Goal: Task Accomplishment & Management: Manage account settings

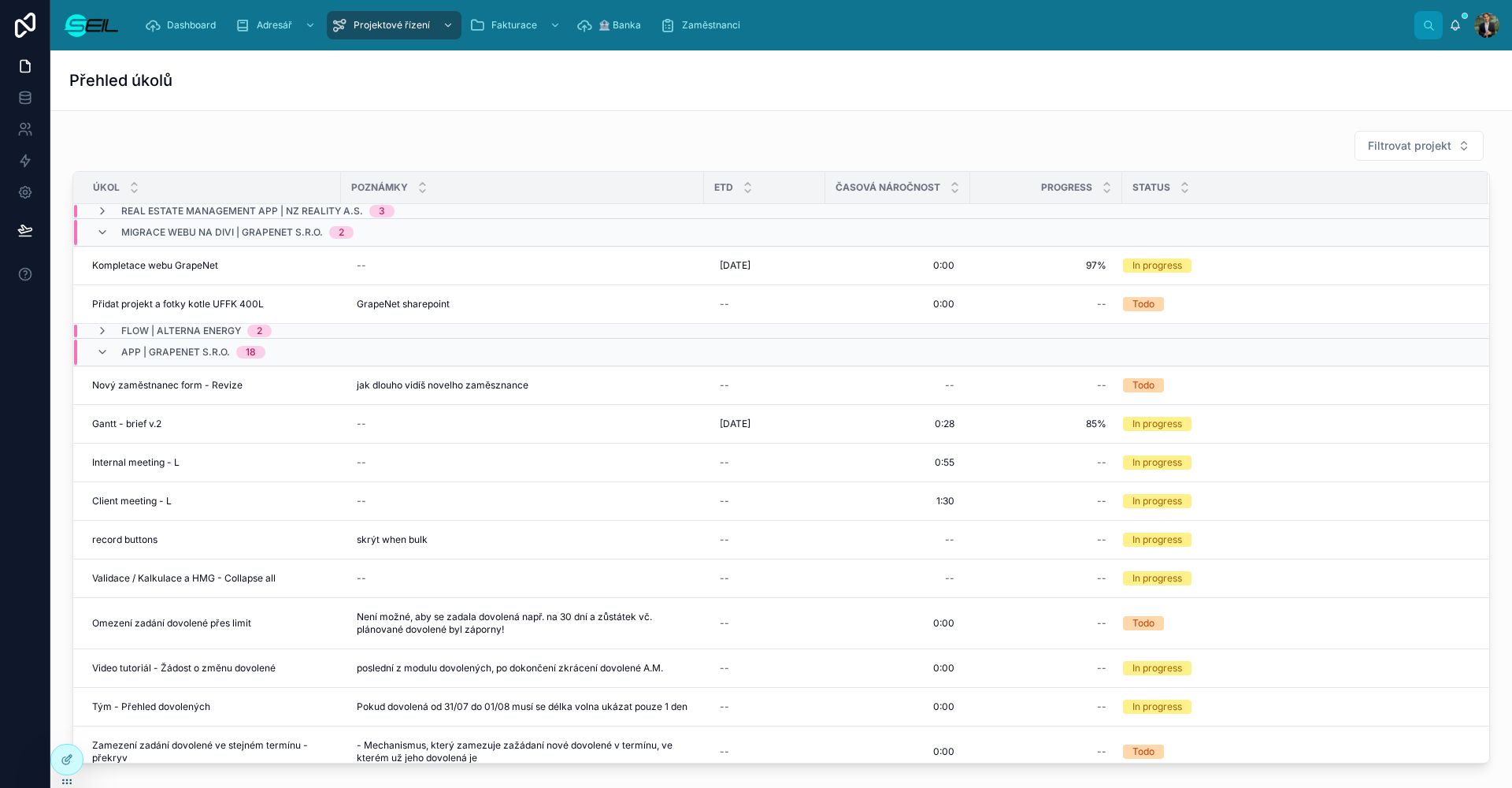
scroll to position [-3, 0]
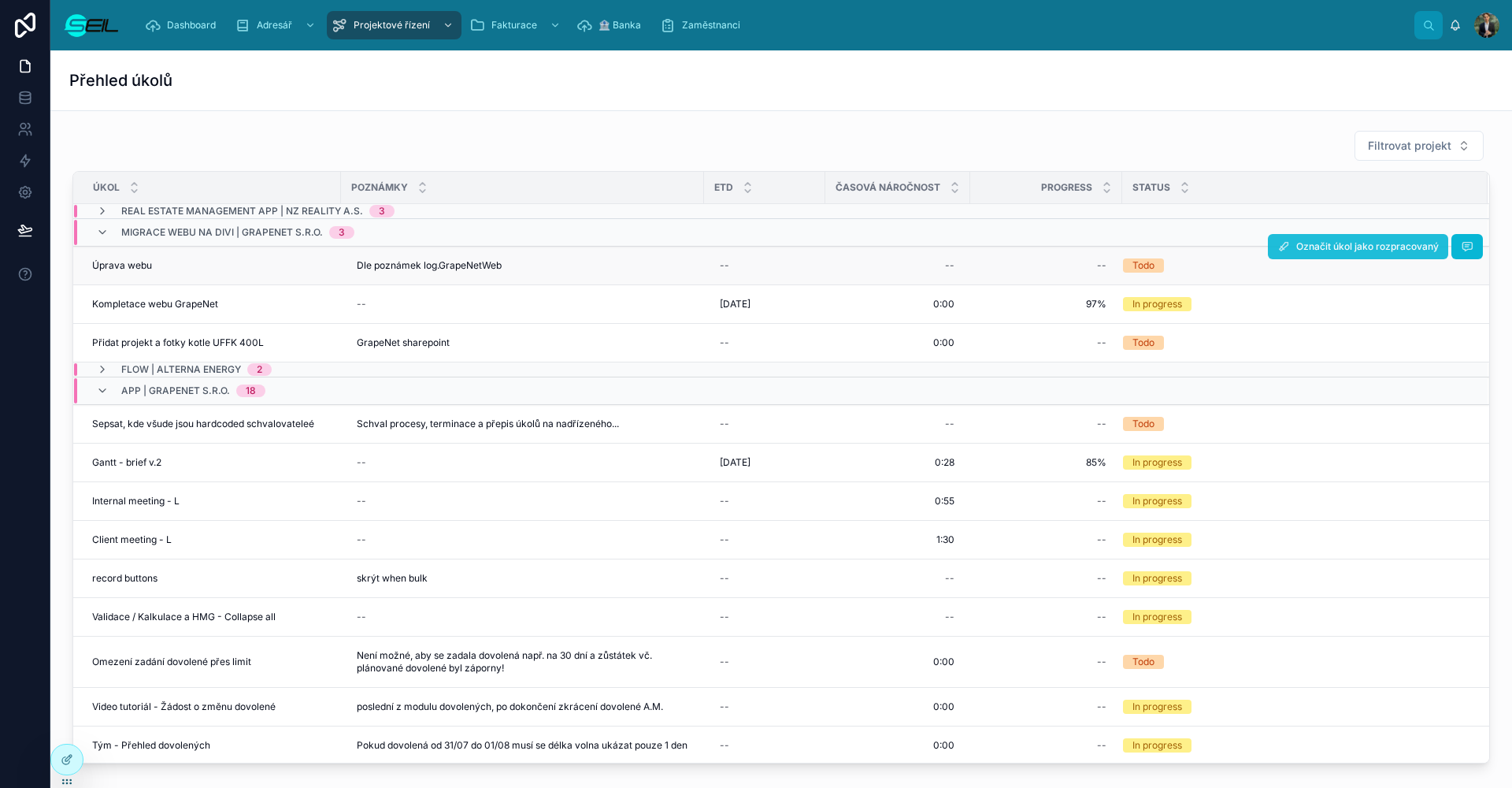
click at [1293, 237] on button "Označit úkol jako rozpracovaný" at bounding box center [1358, 246] width 181 height 25
click at [887, 265] on div "--" at bounding box center [898, 265] width 126 height 25
type input "****"
click at [1138, 287] on button "submit" at bounding box center [1138, 286] width 19 height 19
click at [1046, 258] on div "--" at bounding box center [1046, 265] width 133 height 25
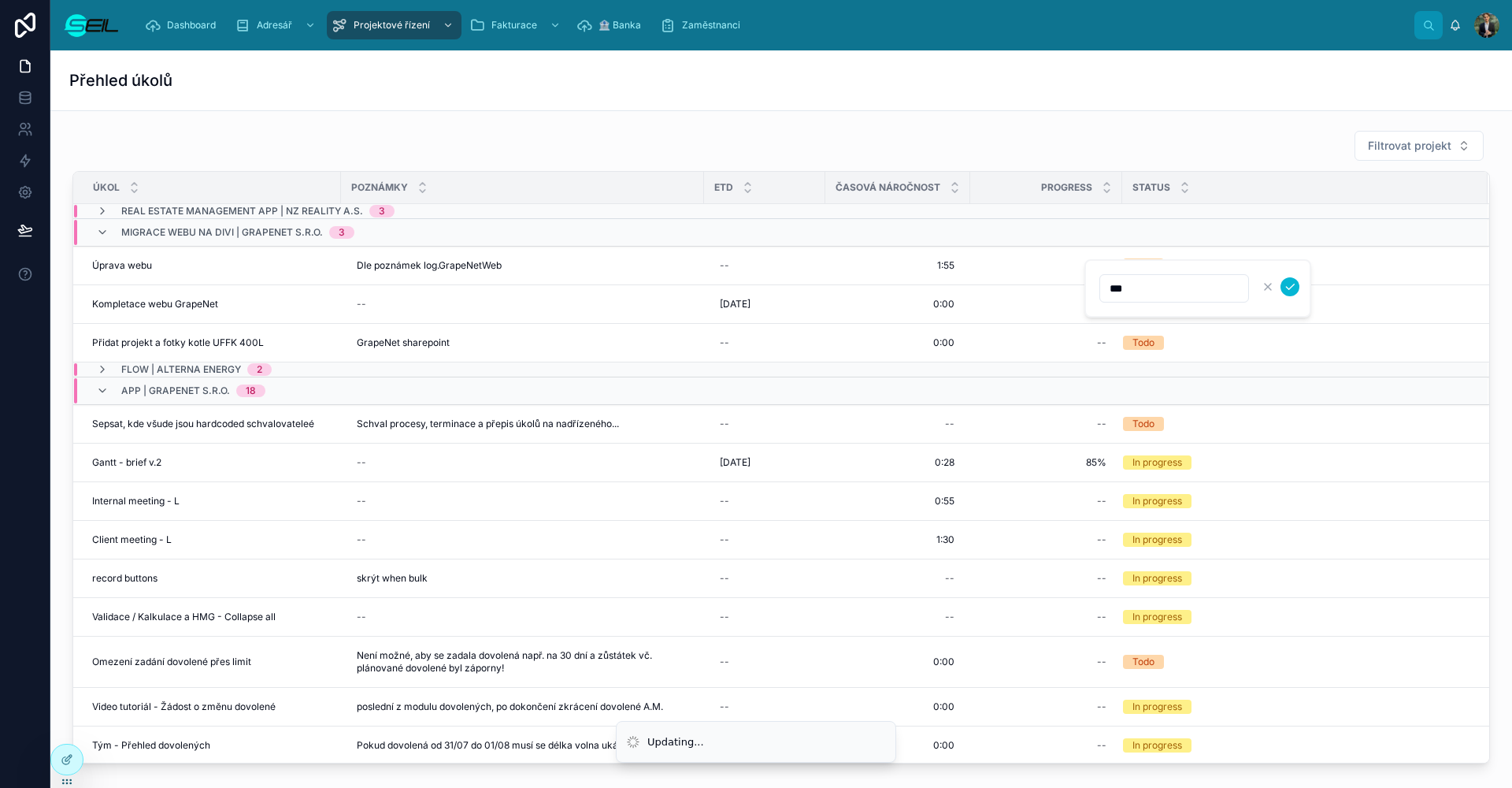
type input "****"
click at [1290, 287] on button "submit" at bounding box center [1290, 286] width 19 height 19
click at [926, 152] on div "Filtrovat projekt" at bounding box center [781, 145] width 1418 height 32
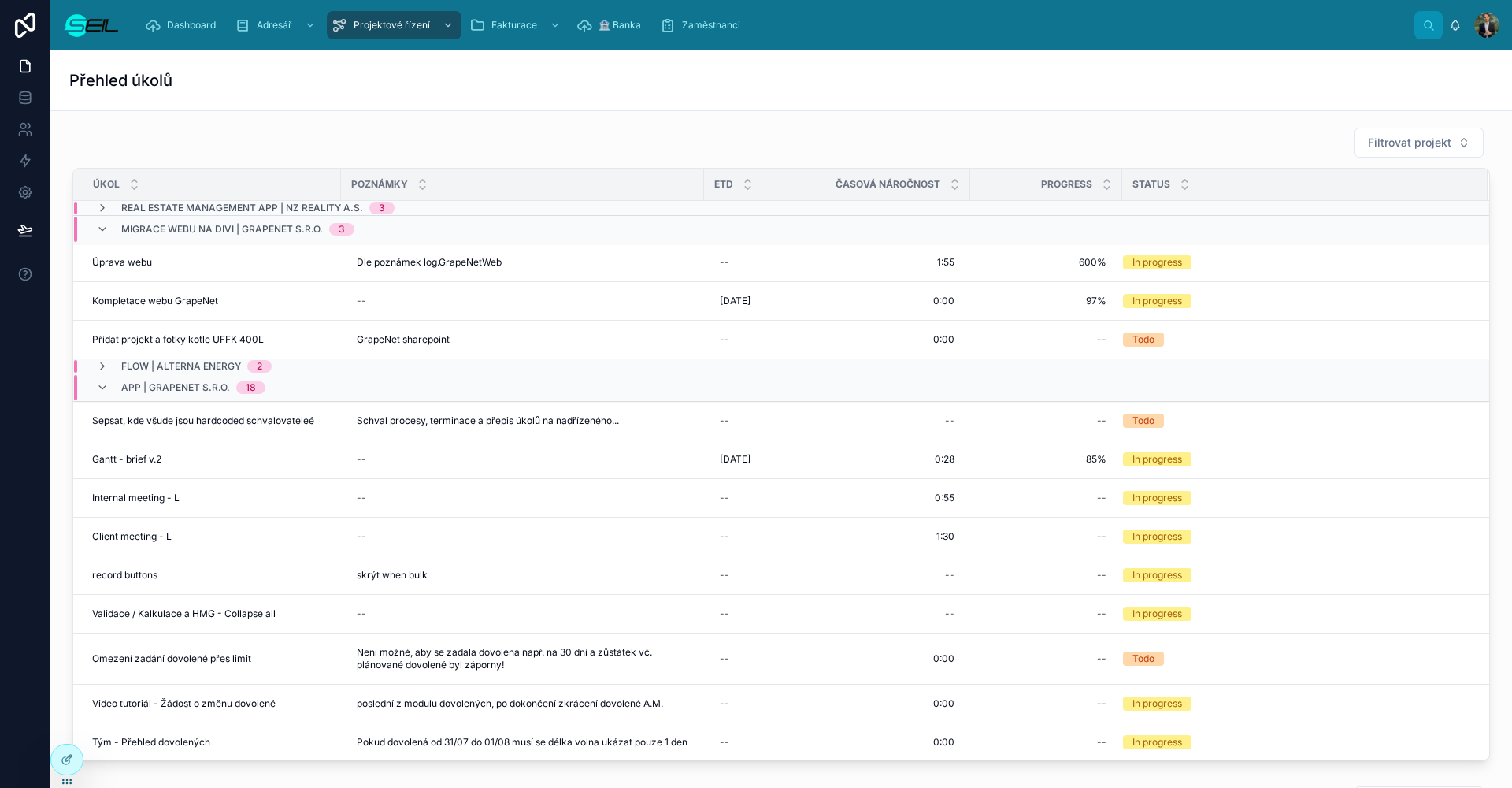
click at [895, 141] on div "Filtrovat projekt" at bounding box center [781, 143] width 1418 height 32
click at [779, 259] on div "--" at bounding box center [765, 262] width 103 height 25
click at [826, 449] on button "12" at bounding box center [825, 450] width 28 height 28
type input "**********"
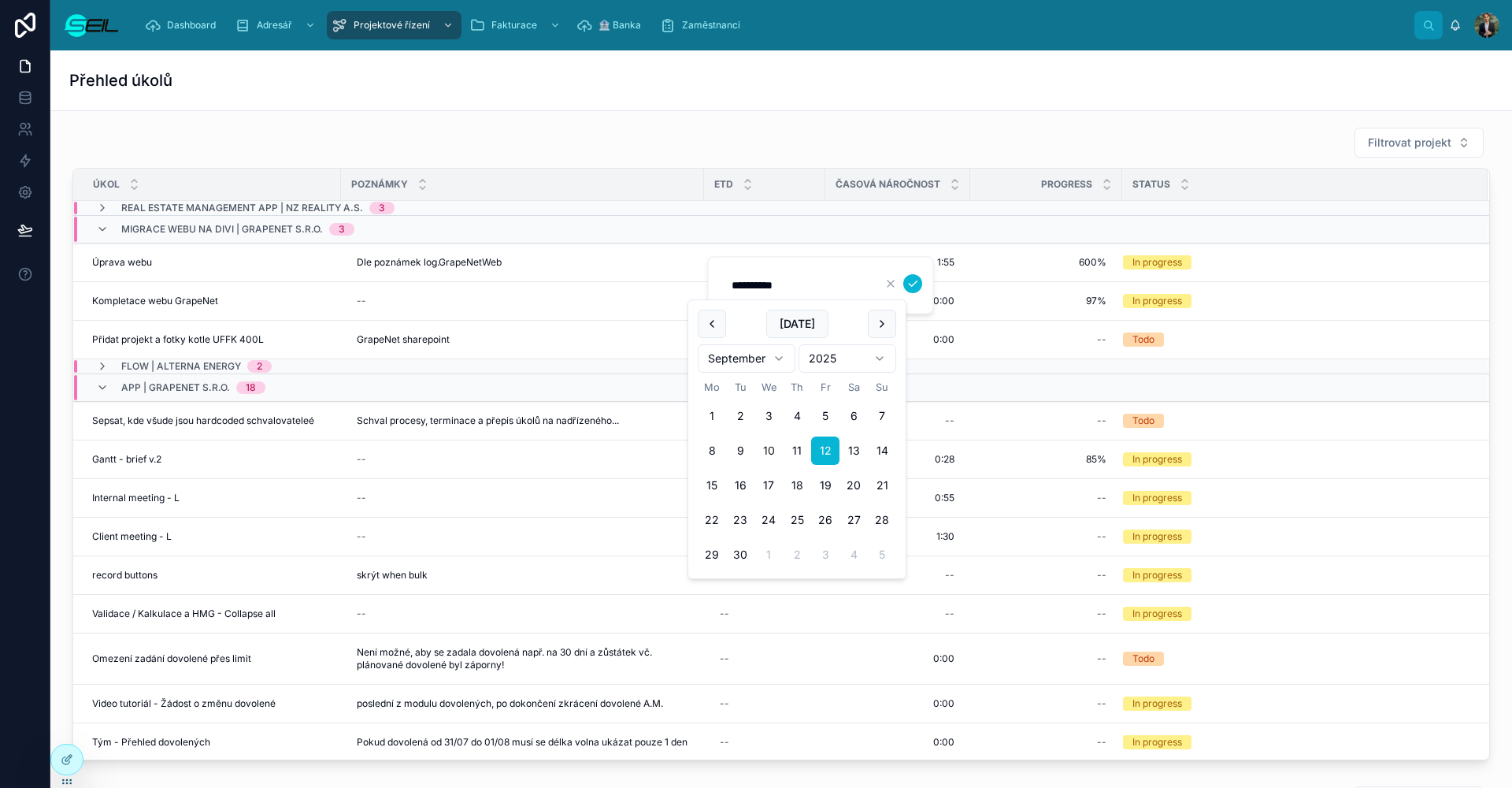
drag, startPoint x: 813, startPoint y: 128, endPoint x: 988, endPoint y: 227, distance: 201.1
click at [814, 128] on div "Filtrovat projekt" at bounding box center [781, 143] width 1418 height 32
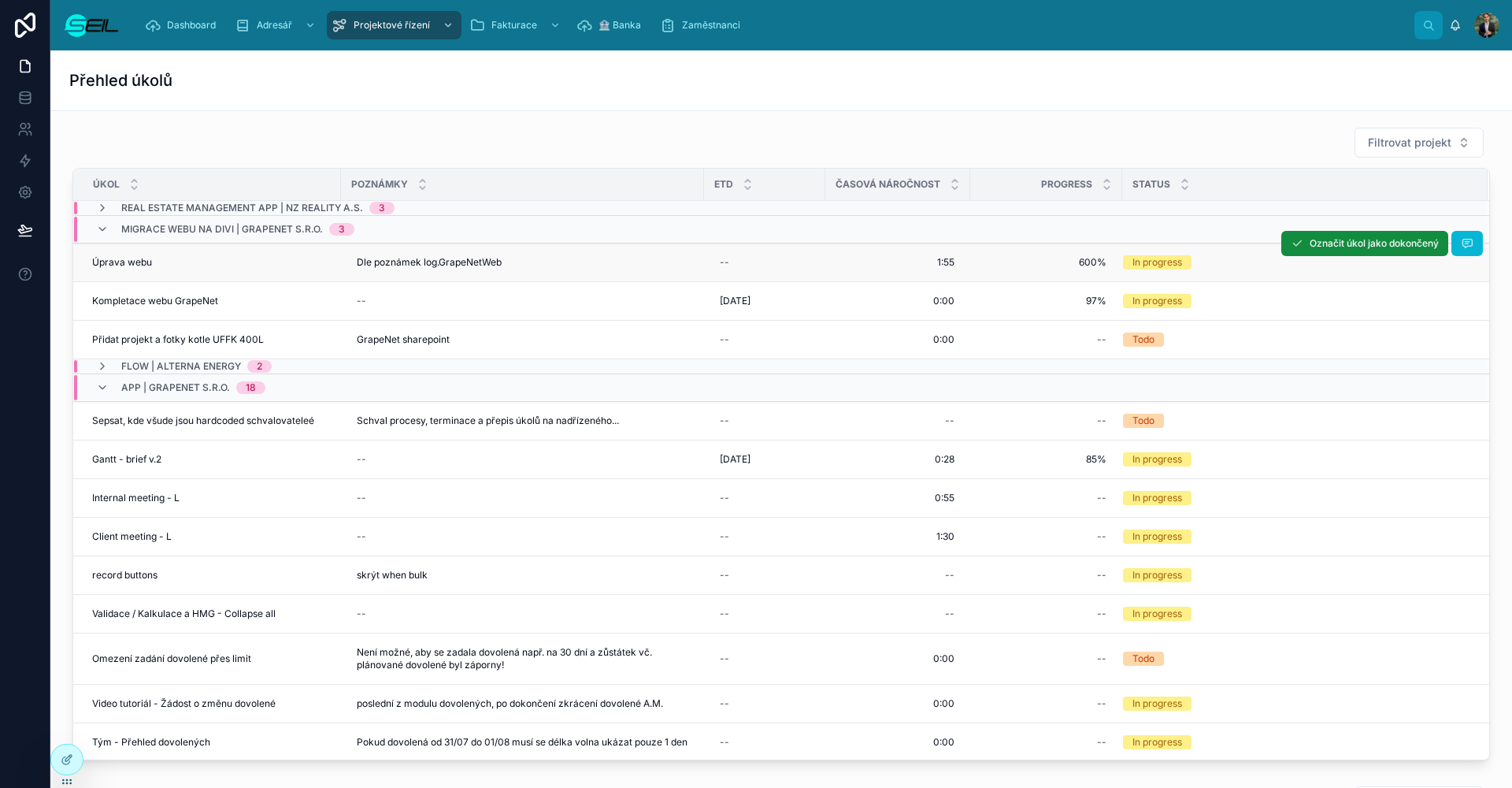
click at [770, 276] on td "--" at bounding box center [764, 262] width 121 height 38
click at [772, 254] on div "--" at bounding box center [765, 262] width 103 height 25
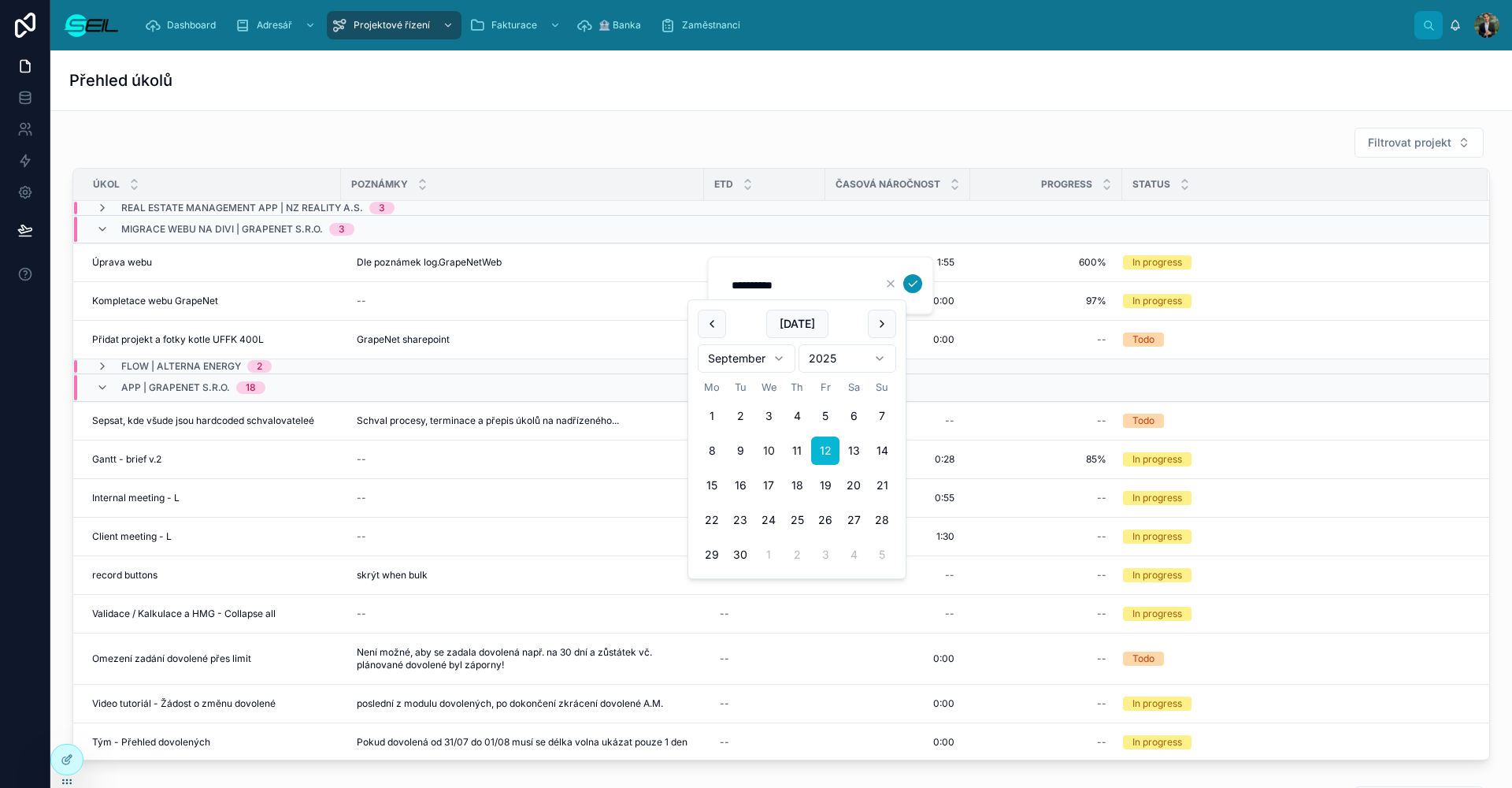
click at [904, 285] on button "submit" at bounding box center [913, 283] width 19 height 19
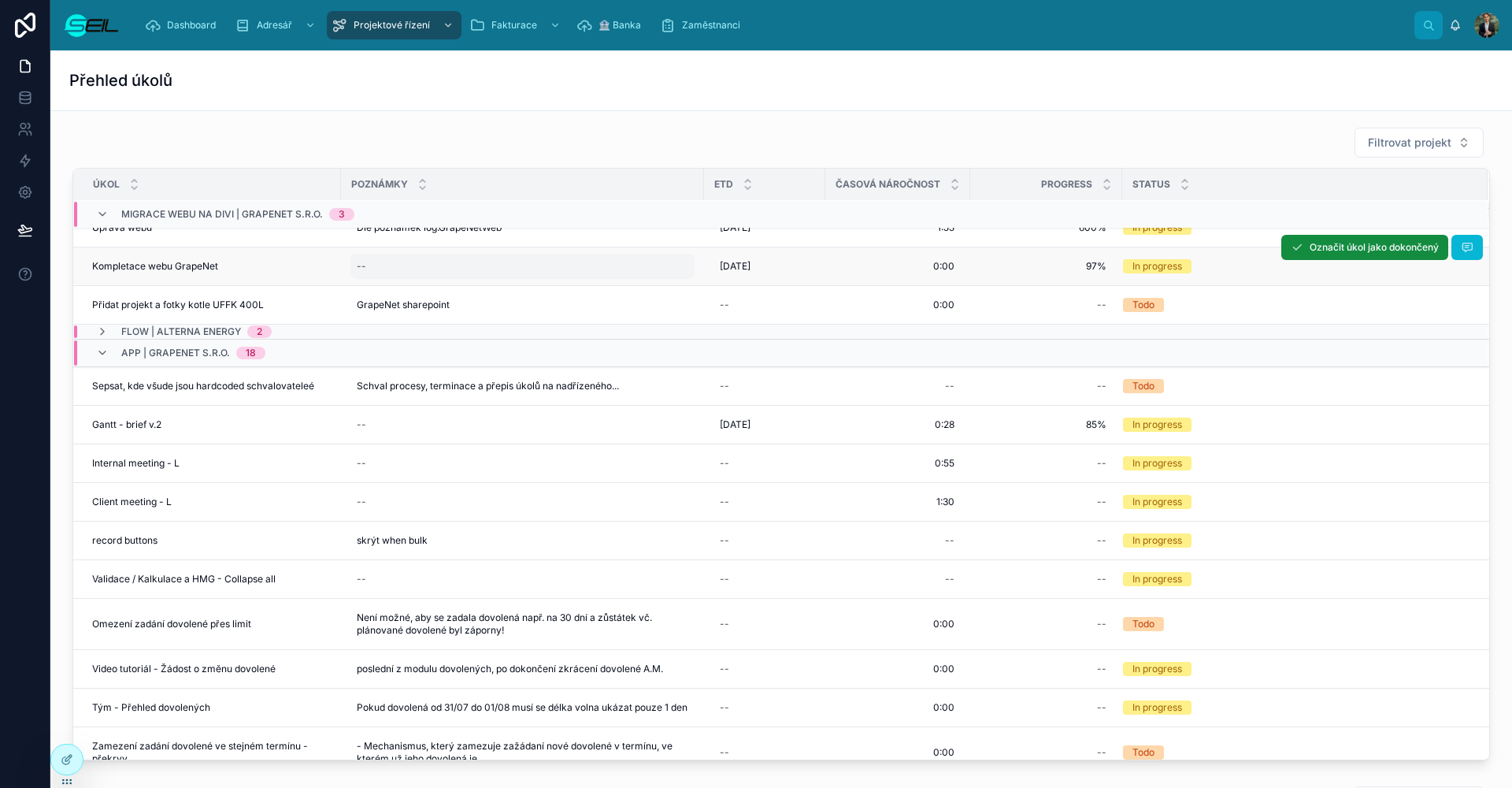
scroll to position [0, 0]
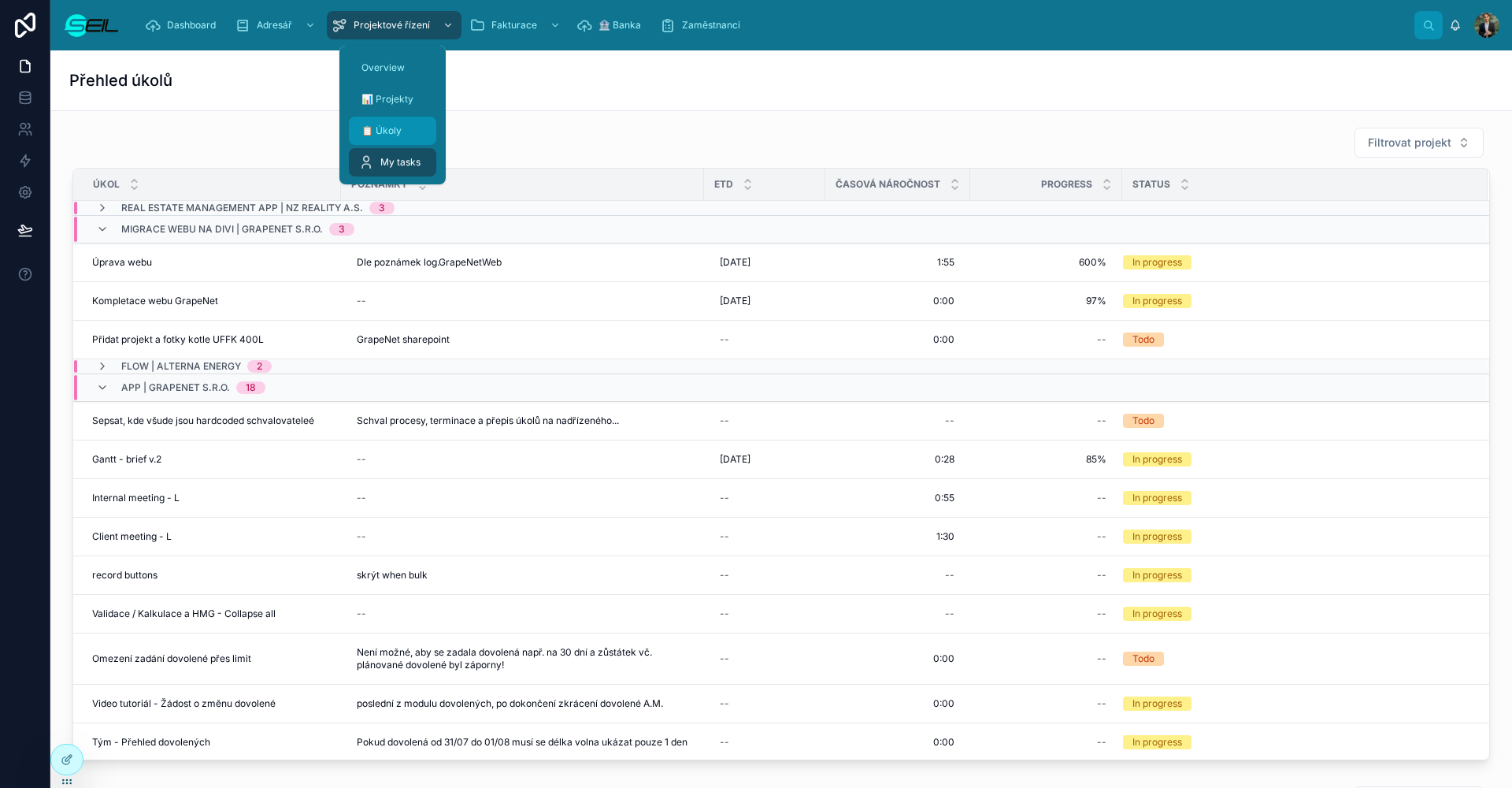
click at [399, 118] on link "📋 Úkoly" at bounding box center [392, 131] width 88 height 28
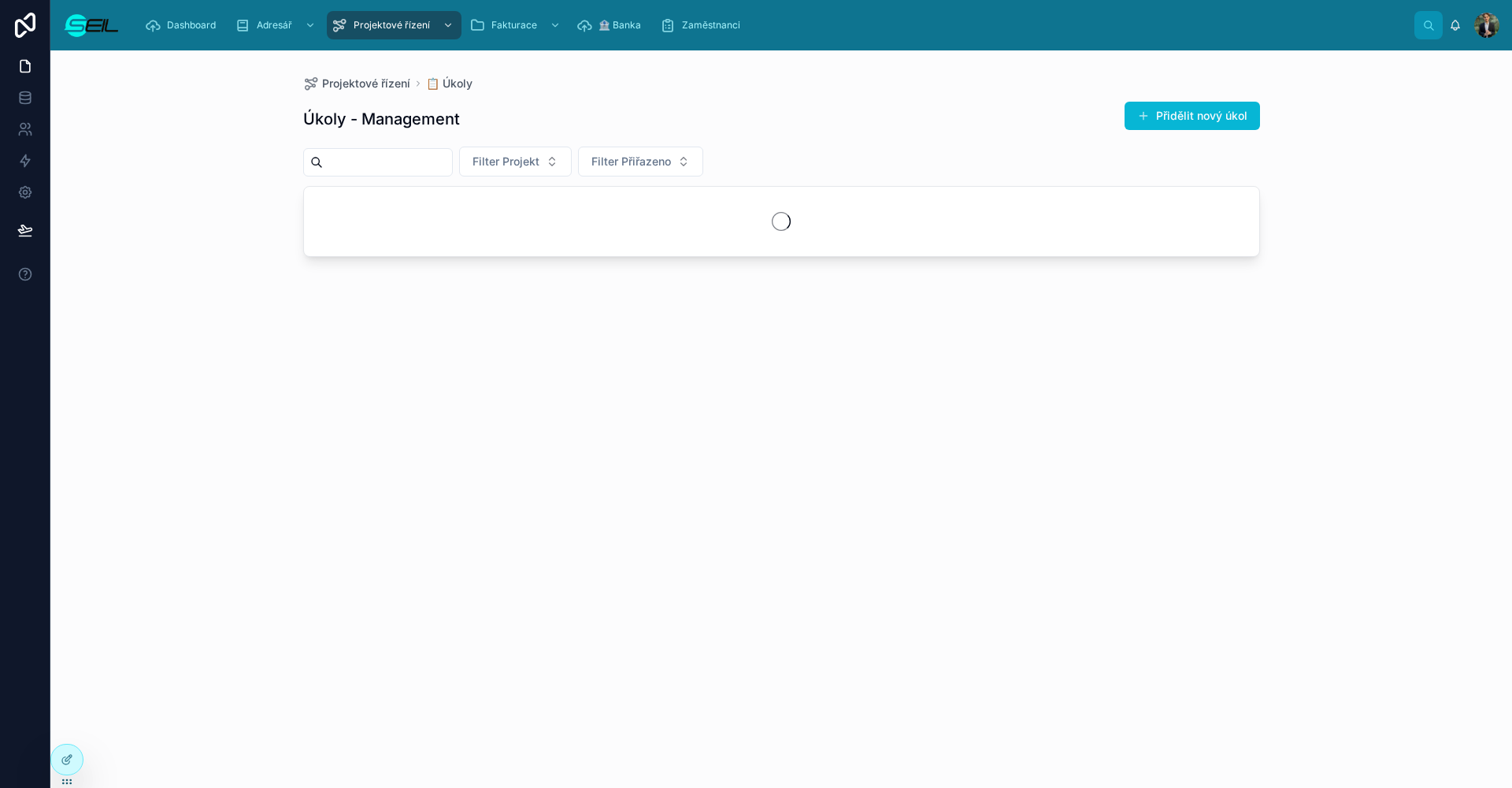
click at [569, 95] on div "Úkoly - Management Přidělit nový úkol Filter Projekt Filter Přiřazeno" at bounding box center [781, 430] width 957 height 678
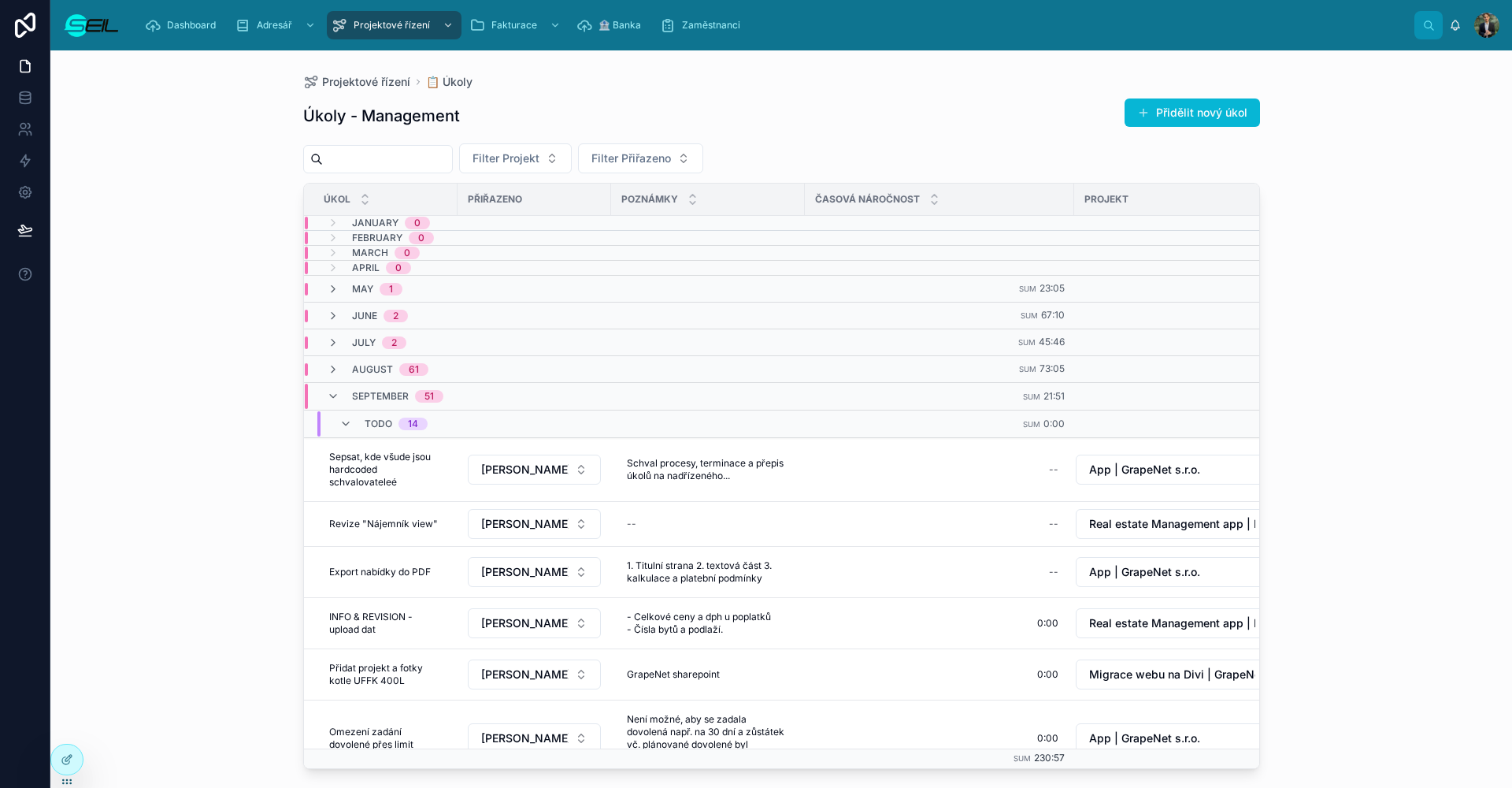
drag, startPoint x: 739, startPoint y: 157, endPoint x: 1020, endPoint y: 215, distance: 286.9
click at [704, 157] on button "Filter Přiřazeno" at bounding box center [640, 159] width 125 height 30
click at [709, 228] on div "Lukáš Heřík, BBA" at bounding box center [696, 222] width 189 height 25
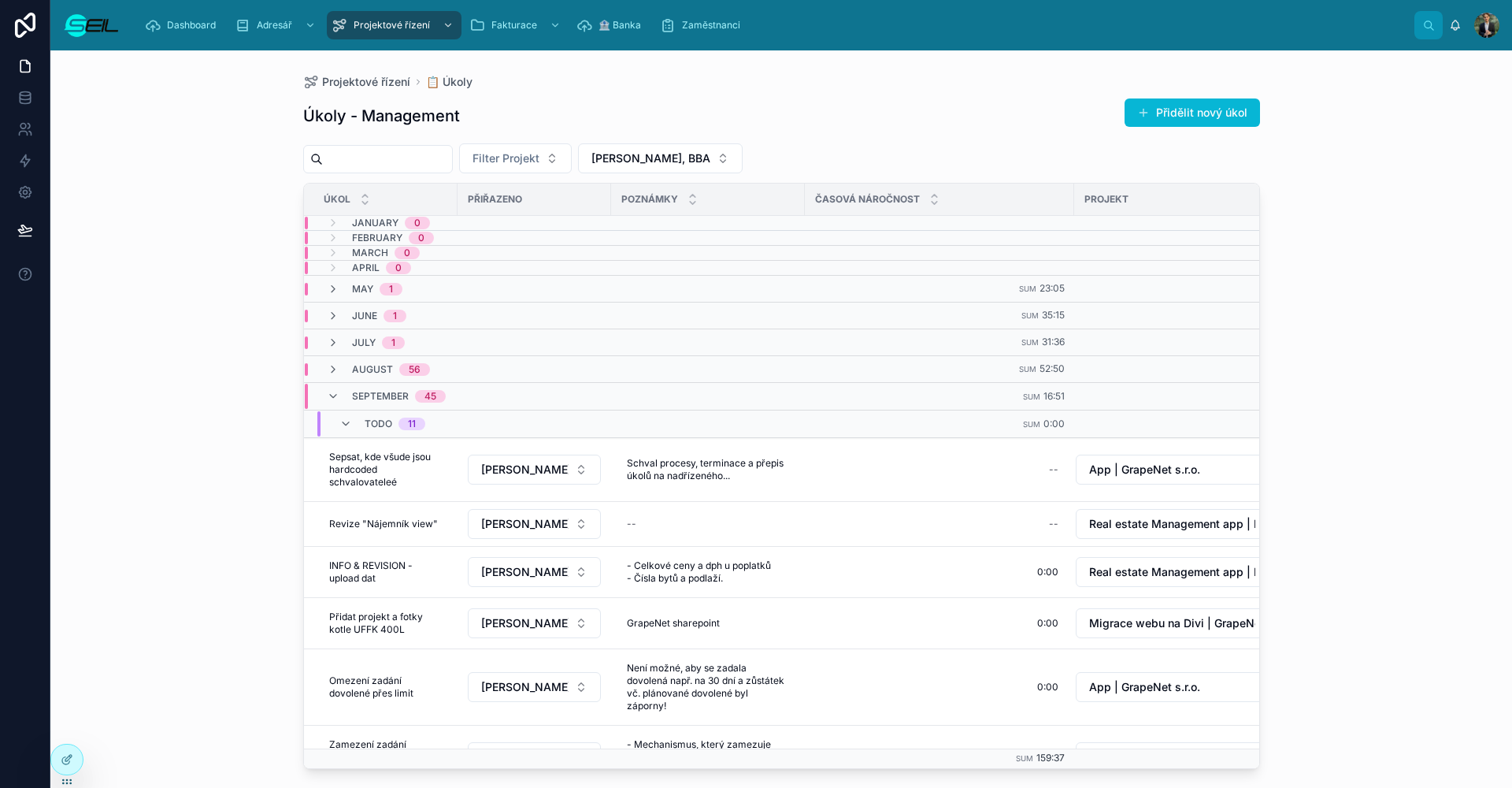
click at [873, 148] on div "Filter Projekt Lukáš Heřík, BBA" at bounding box center [781, 159] width 957 height 30
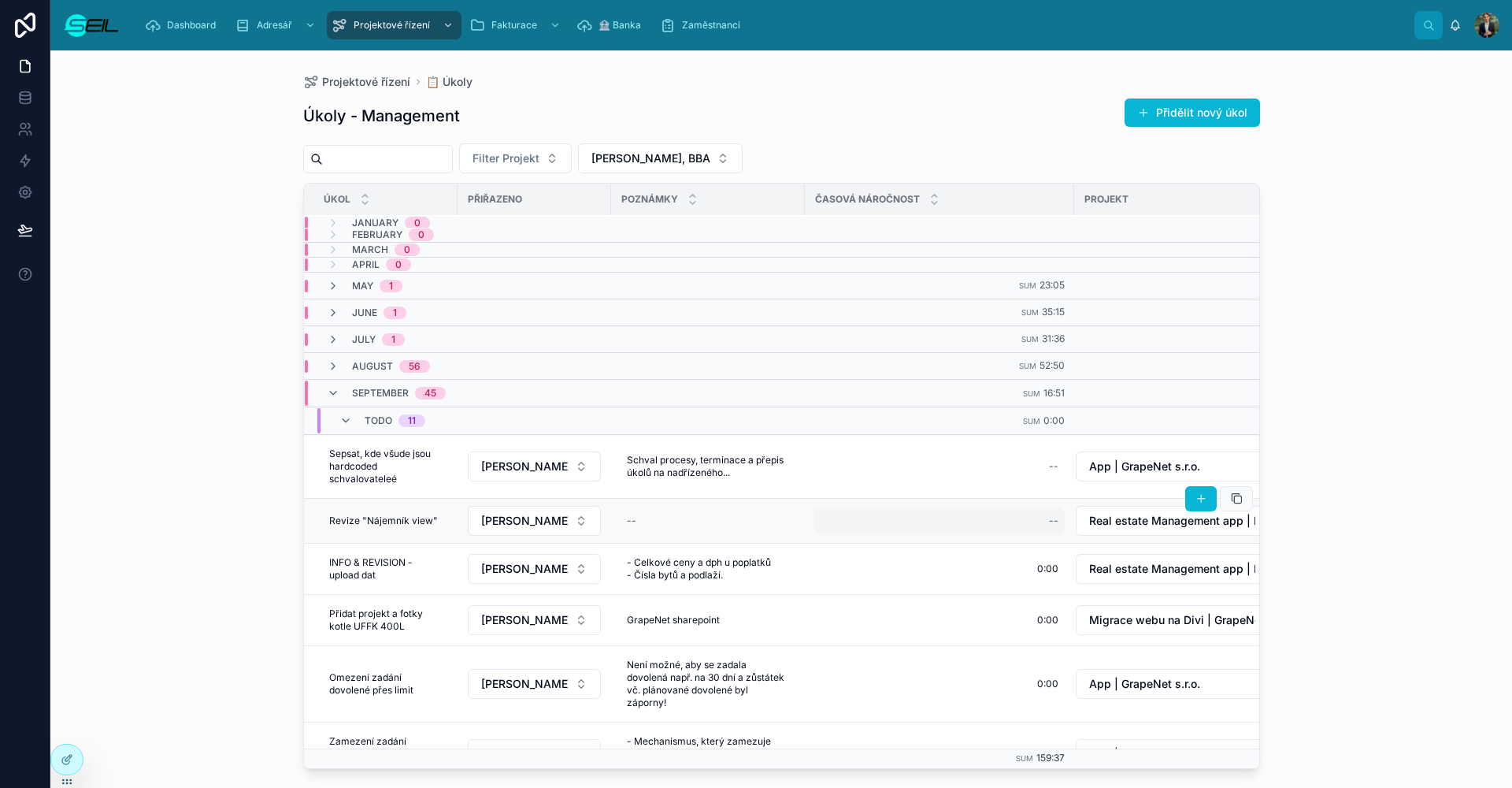
scroll to position [11, 0]
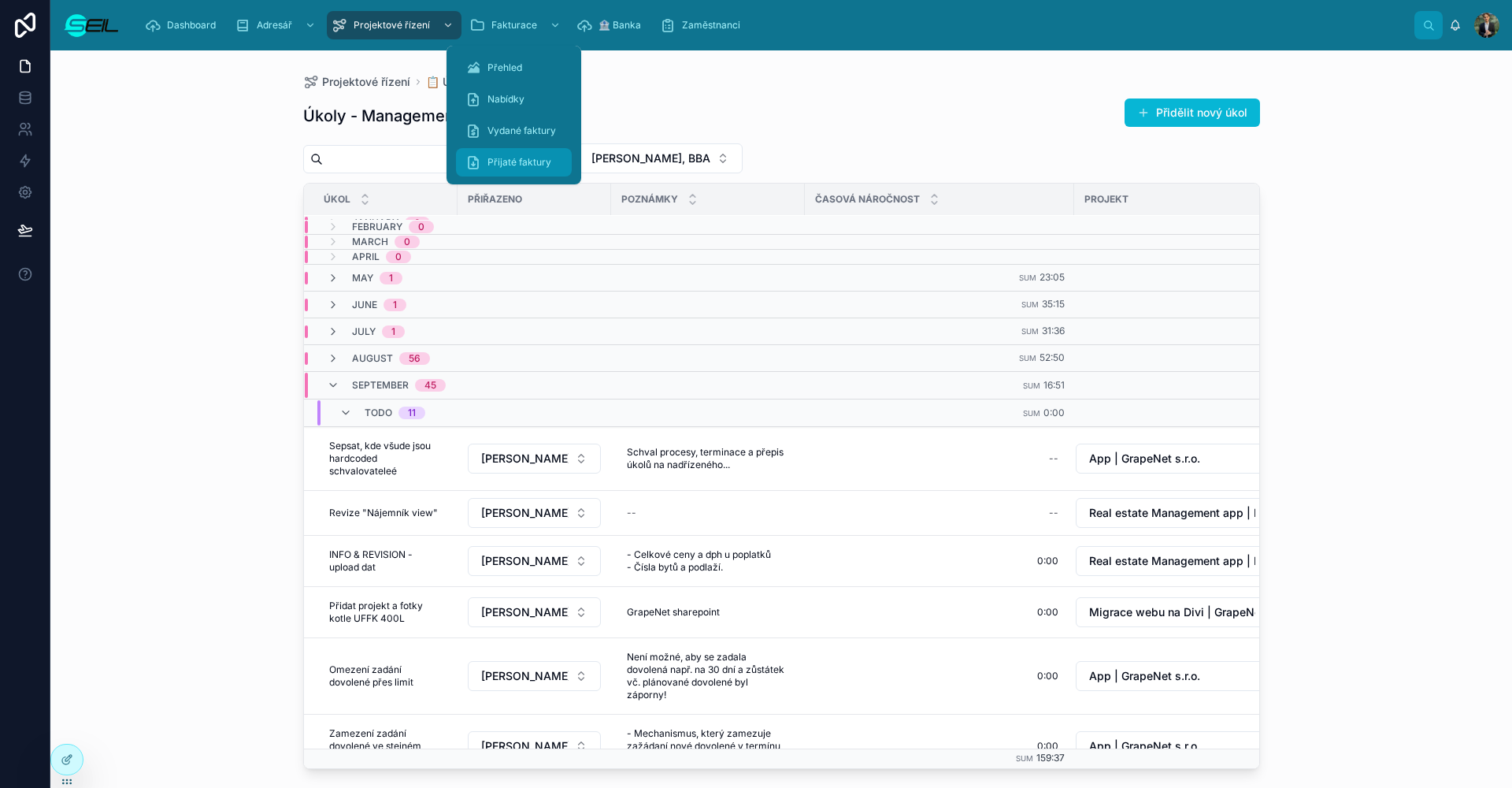
click at [550, 165] on div "Přijaté faktury" at bounding box center [514, 162] width 97 height 25
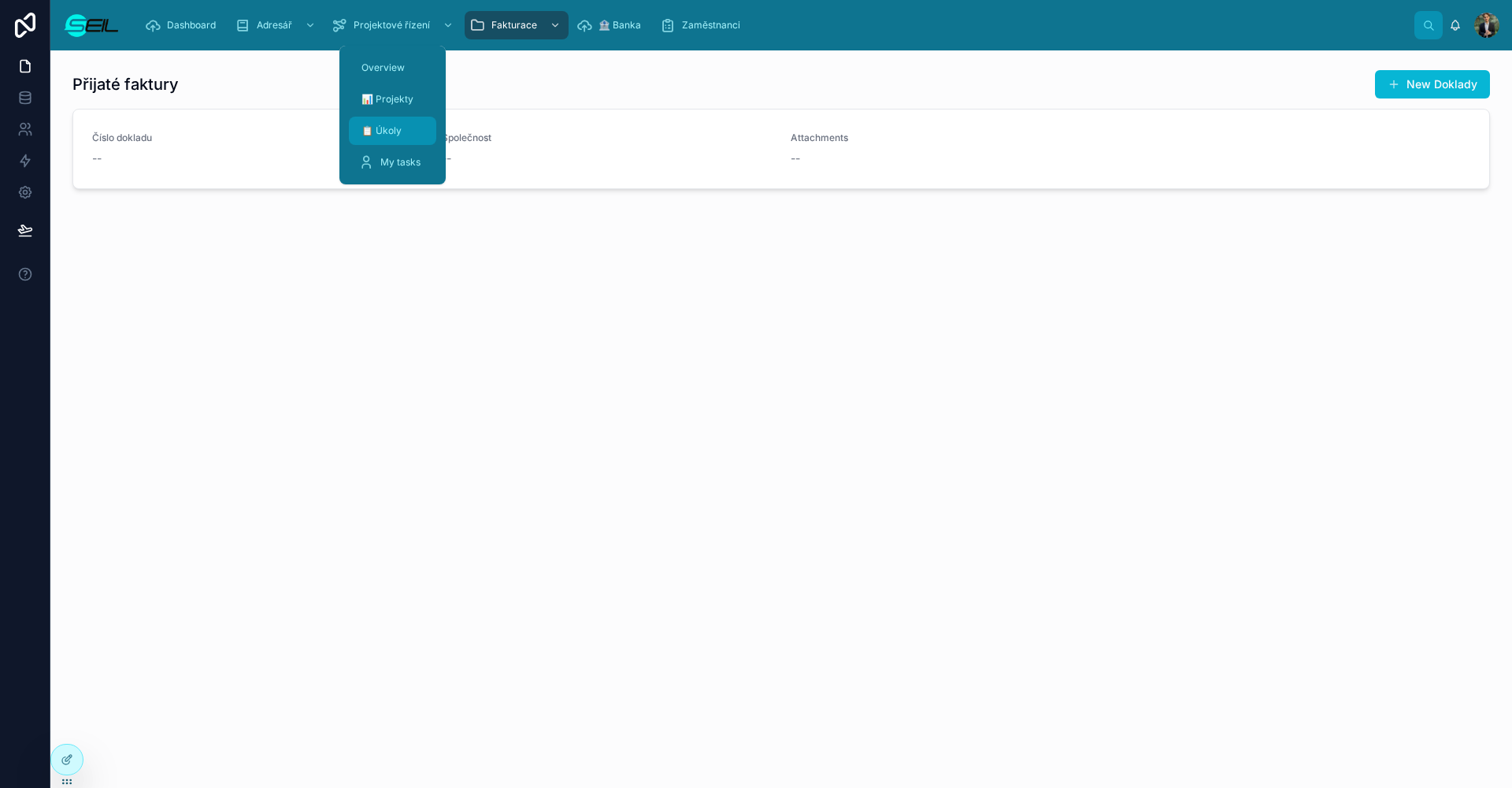
click at [420, 131] on div "📋 Úkoly" at bounding box center [392, 131] width 69 height 25
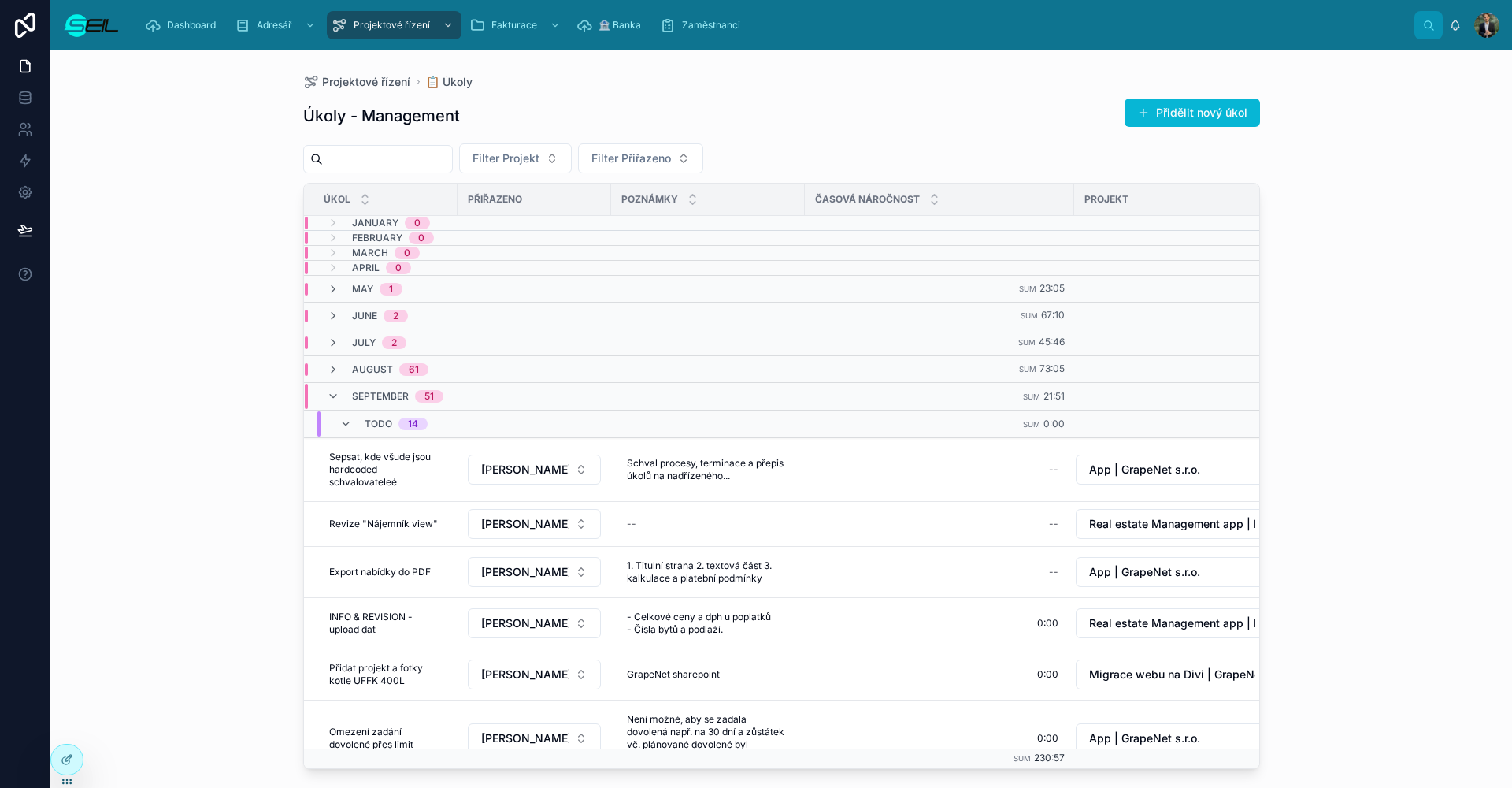
click at [490, 81] on div "Projektové řízení 📋 Úkoly" at bounding box center [781, 82] width 957 height 13
click at [645, 103] on div "Úkoly - Management Přidělit nový úkol" at bounding box center [781, 116] width 957 height 36
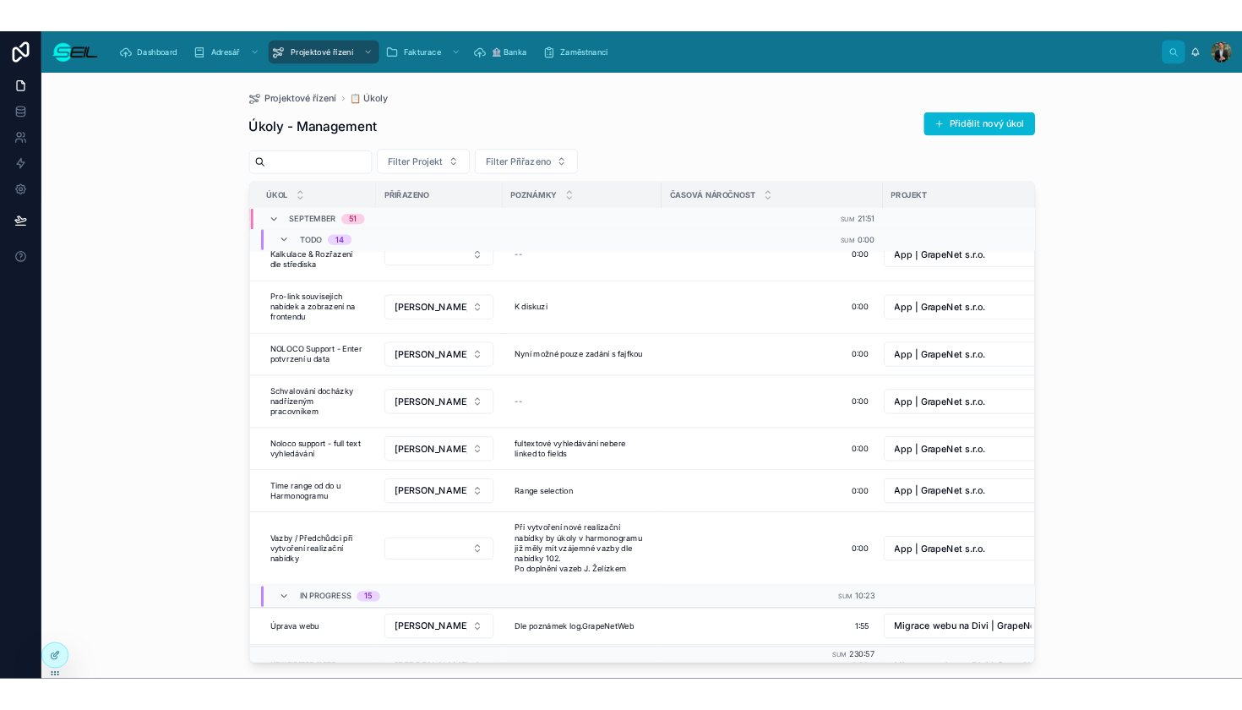
scroll to position [301, 0]
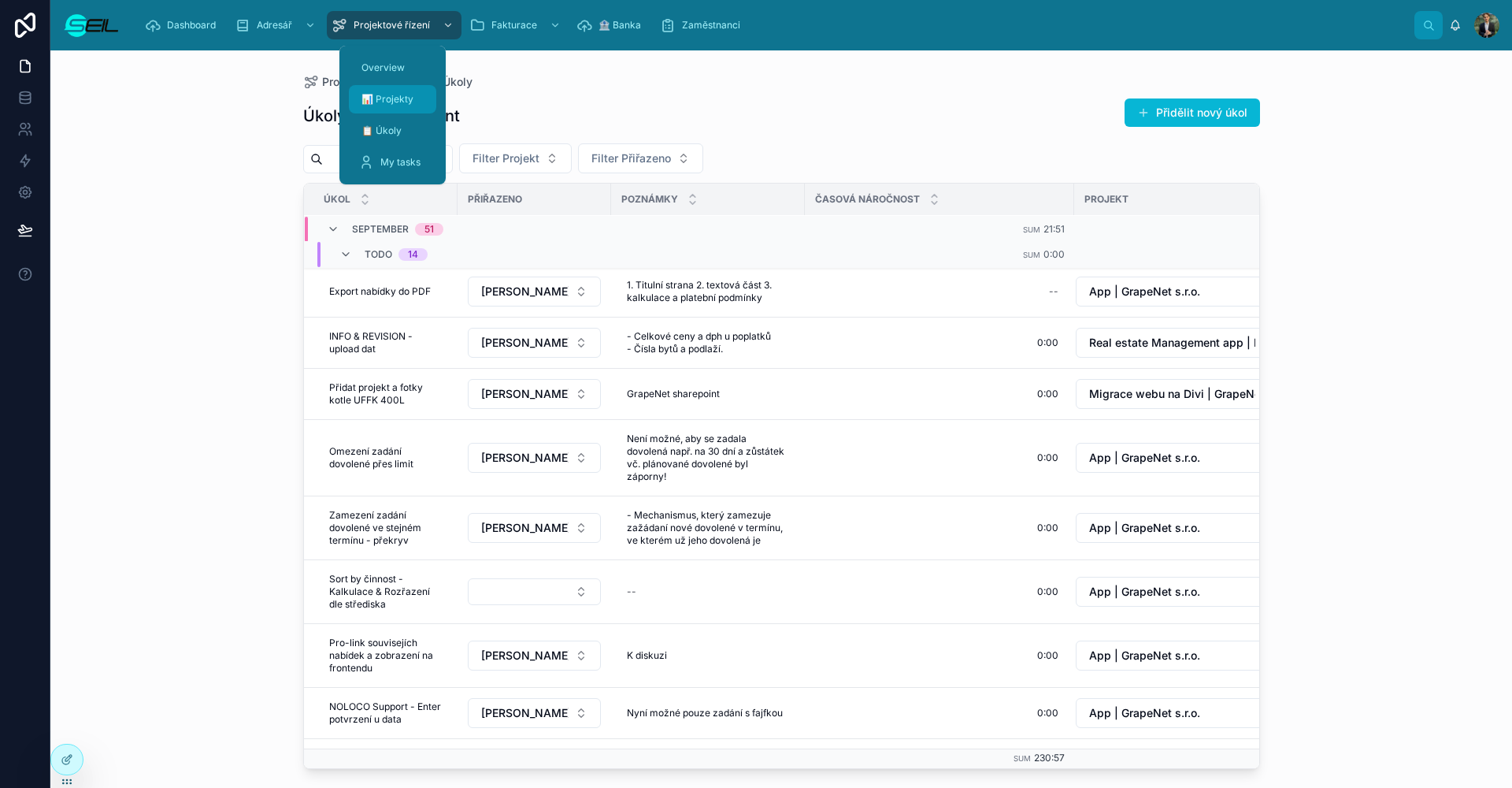
click at [391, 94] on span "📊 Projekty" at bounding box center [388, 100] width 52 height 13
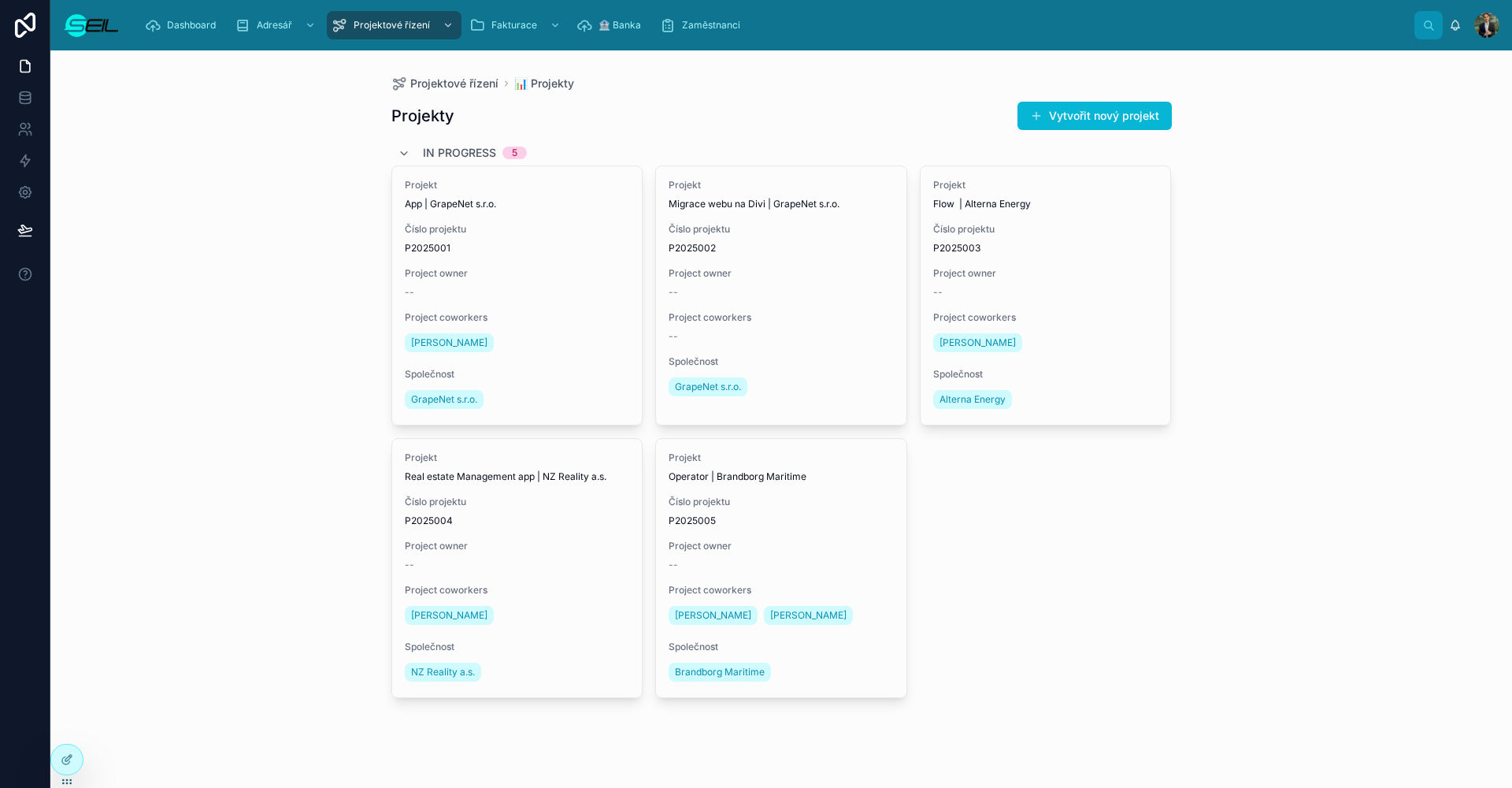
click at [298, 199] on div "Projektové řízení 📊 Projekty Projekty Vytvořit nový projekt In progress 5 Proje…" at bounding box center [781, 419] width 1462 height 738
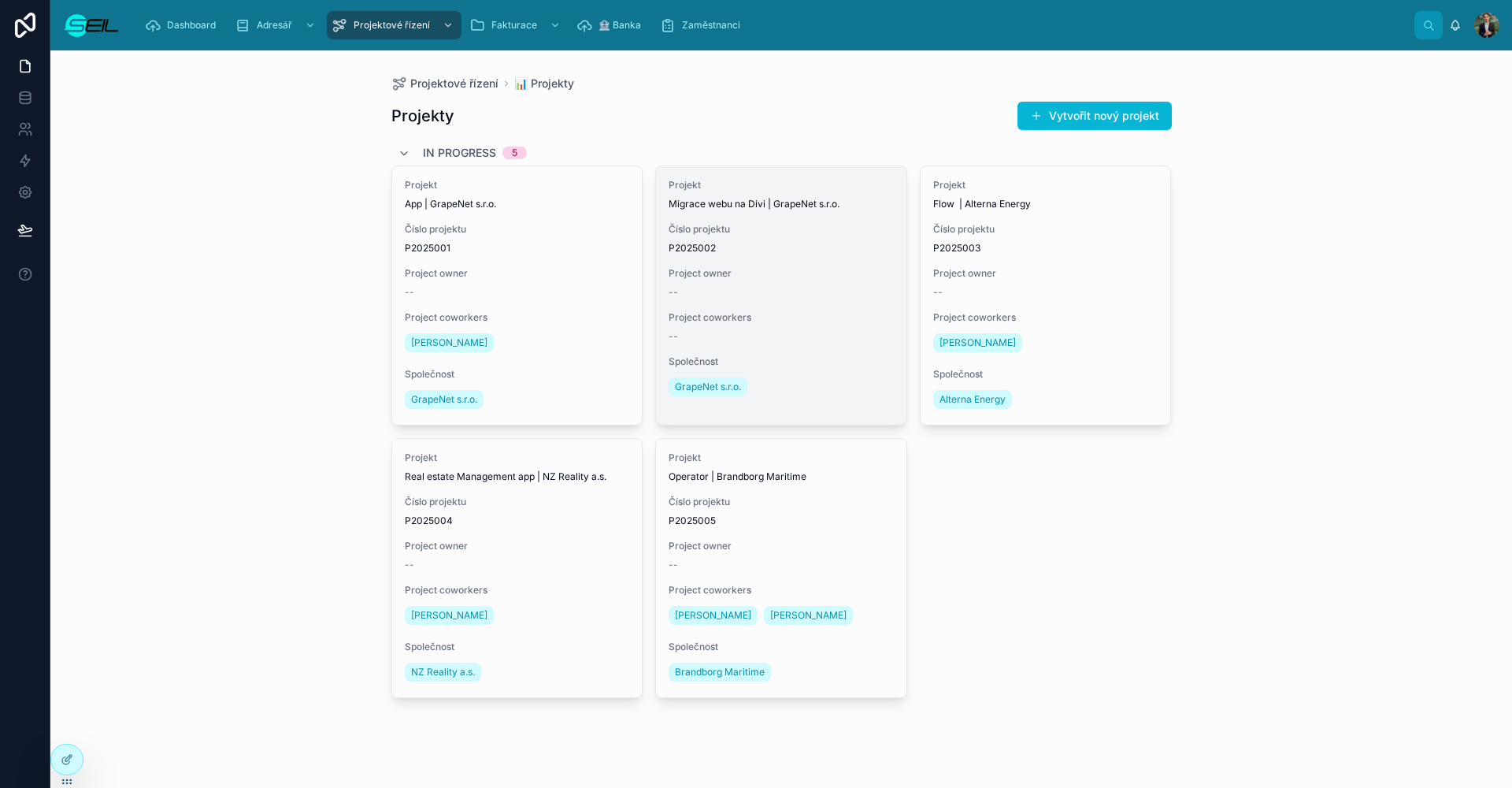
click at [767, 308] on div "Projekt Migrace webu na Divi | GrapeNet s.r.o. Číslo projektu P2025002 Project …" at bounding box center [781, 289] width 251 height 246
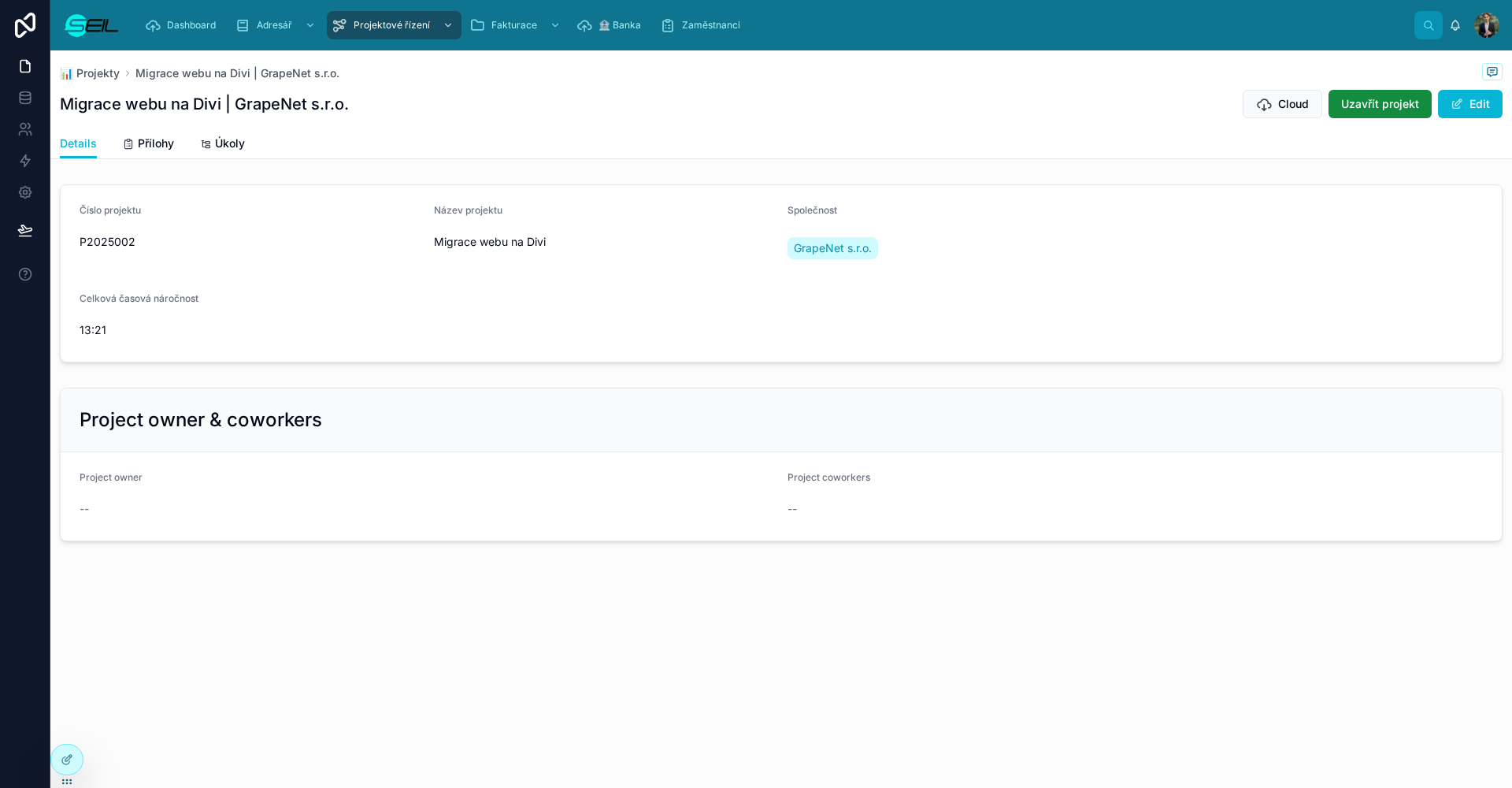
click at [633, 261] on div "Název projektu Migrace webu na Divi" at bounding box center [605, 236] width 342 height 63
click at [1492, 108] on button "Edit" at bounding box center [1470, 104] width 64 height 28
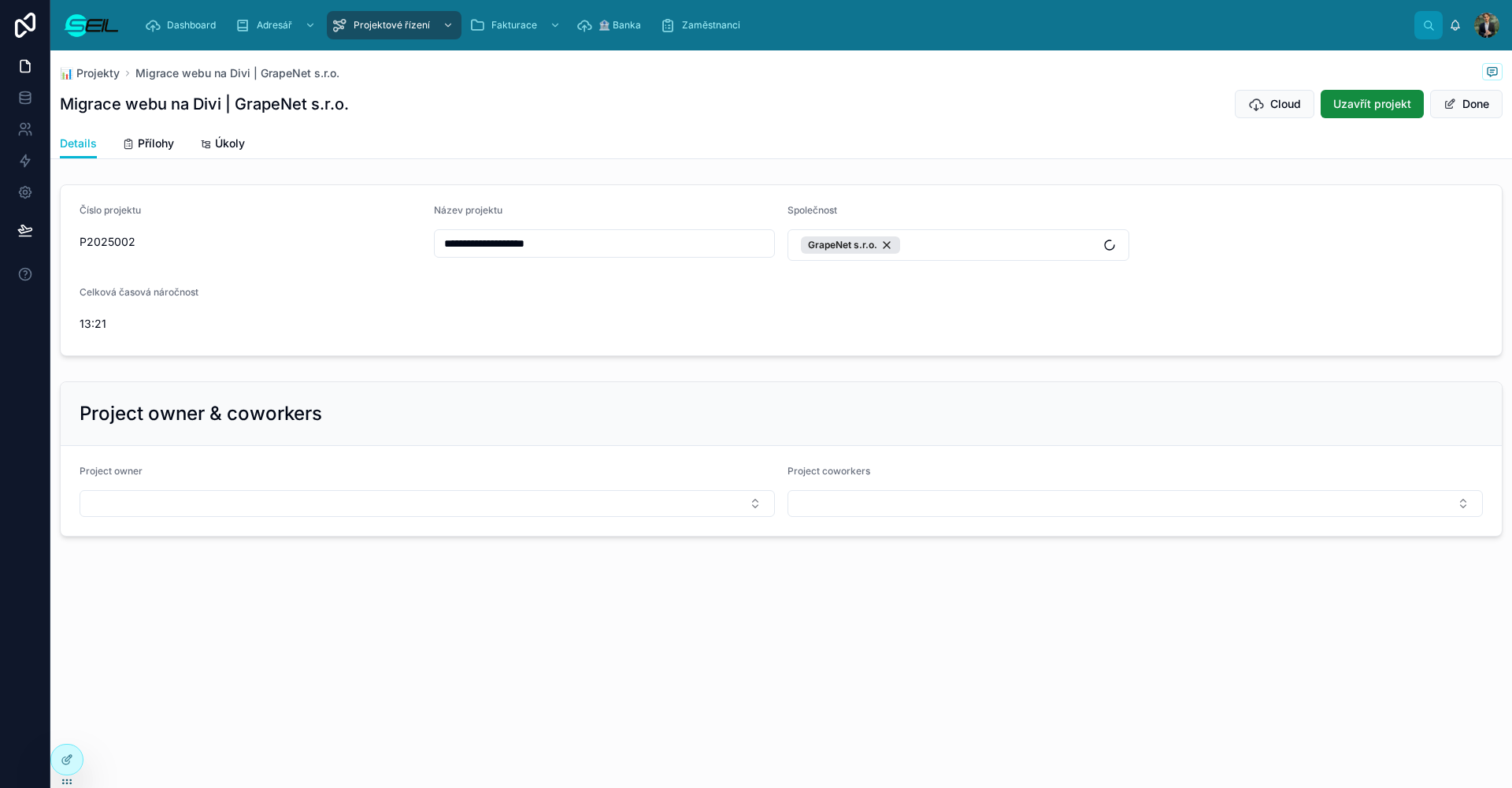
click at [292, 521] on form "Project owner Project coworkers" at bounding box center [781, 491] width 1441 height 90
click at [278, 496] on button "Select Button" at bounding box center [427, 504] width 695 height 27
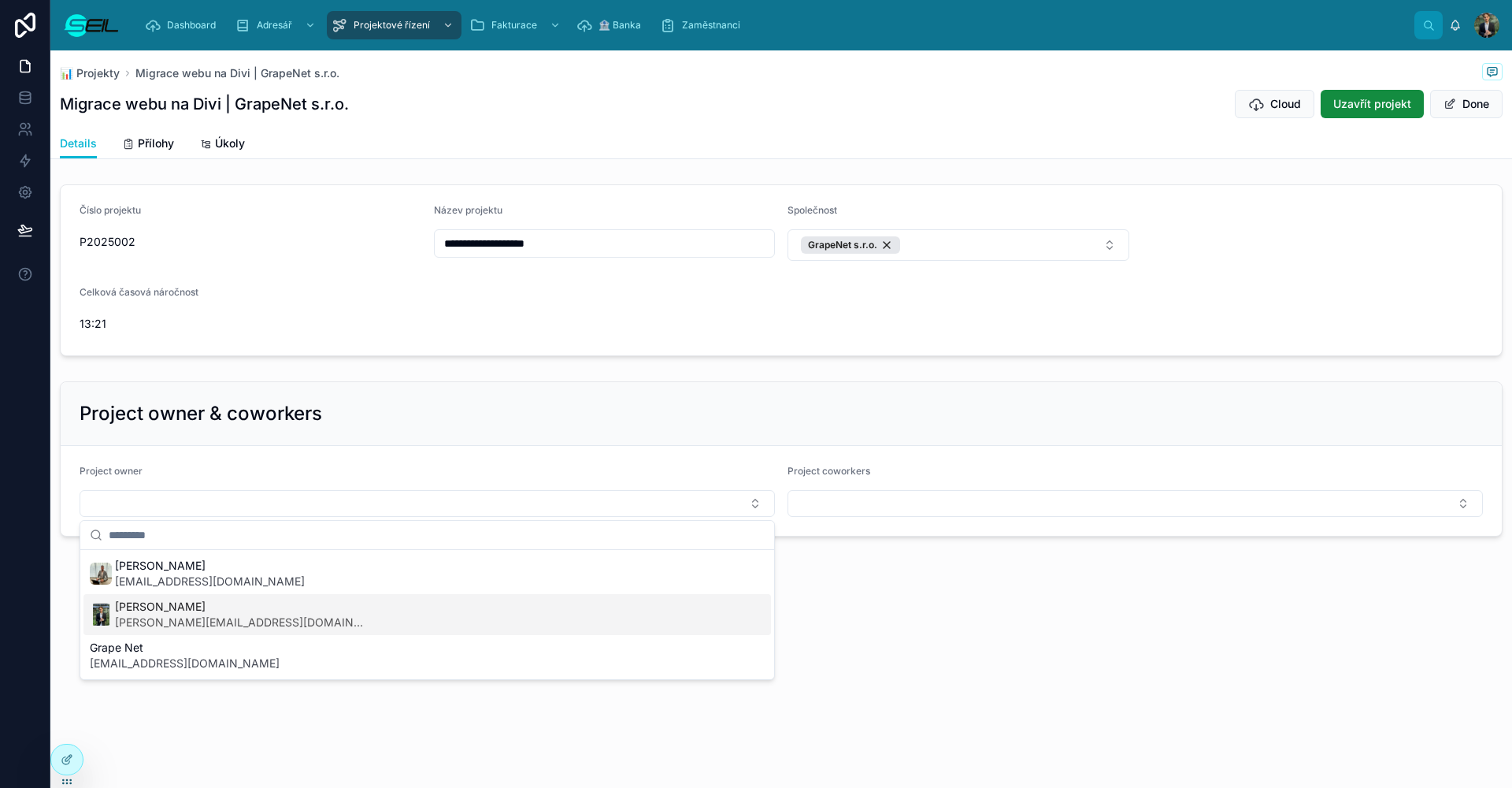
click at [204, 621] on div "Lukáš Heřík lukas@seil.cz" at bounding box center [428, 615] width 688 height 41
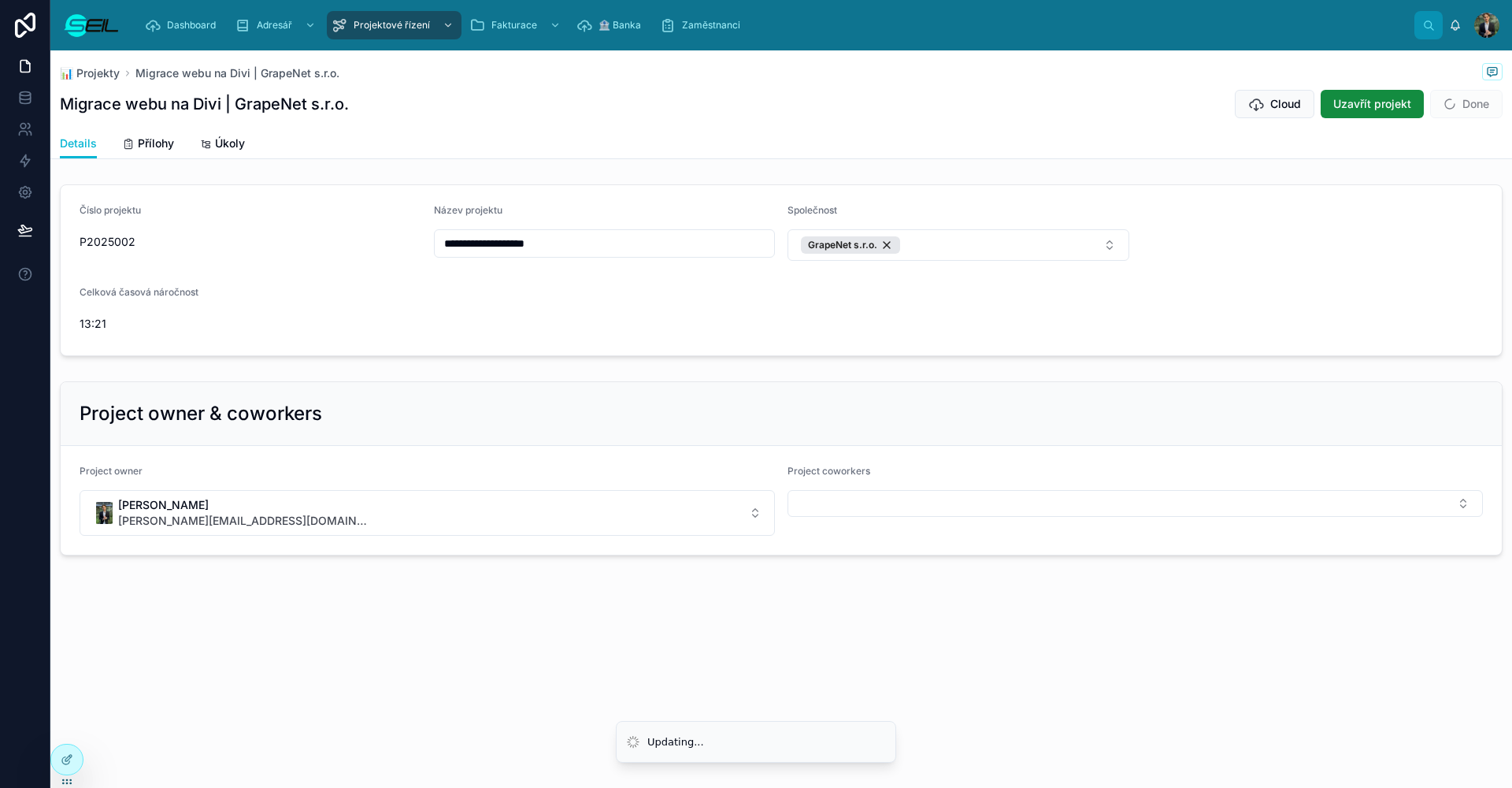
click at [859, 521] on div "Project coworkers" at bounding box center [1135, 501] width 695 height 71
click at [857, 508] on button "Select Button" at bounding box center [1135, 504] width 695 height 27
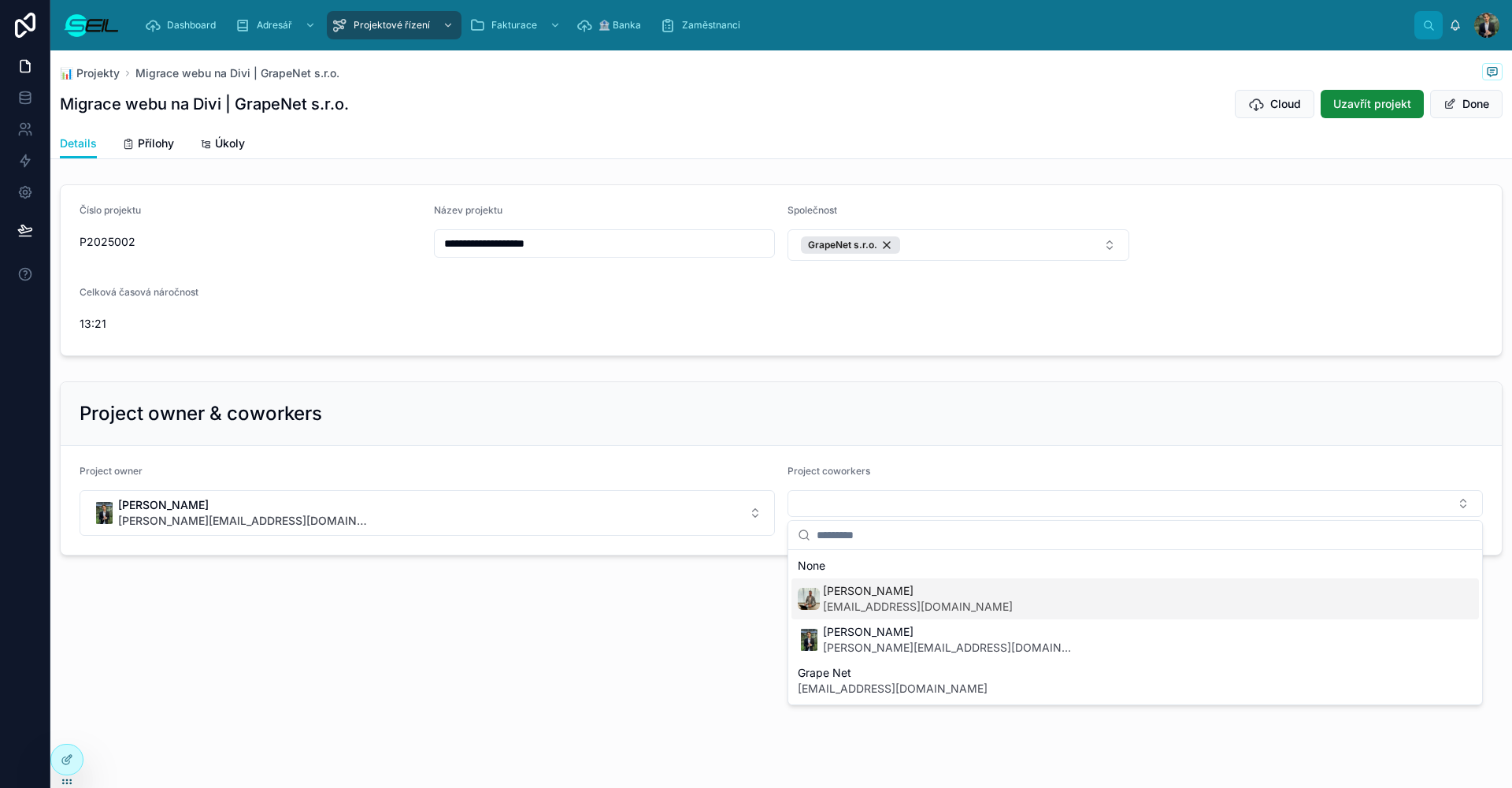
click at [863, 603] on span "ales@seil.cz" at bounding box center [918, 606] width 190 height 16
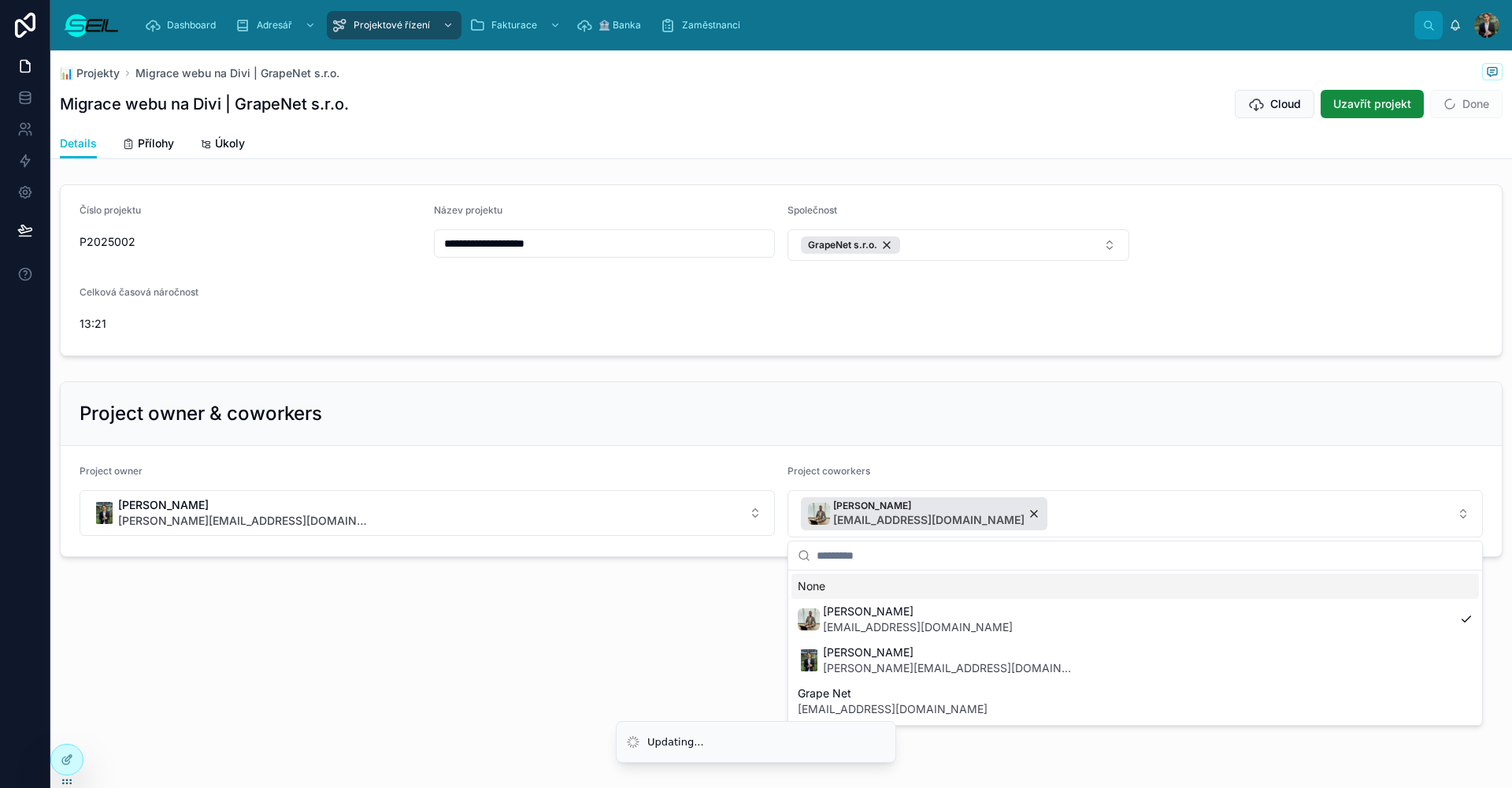
click at [957, 435] on div "Project owner & coworkers" at bounding box center [781, 414] width 1441 height 63
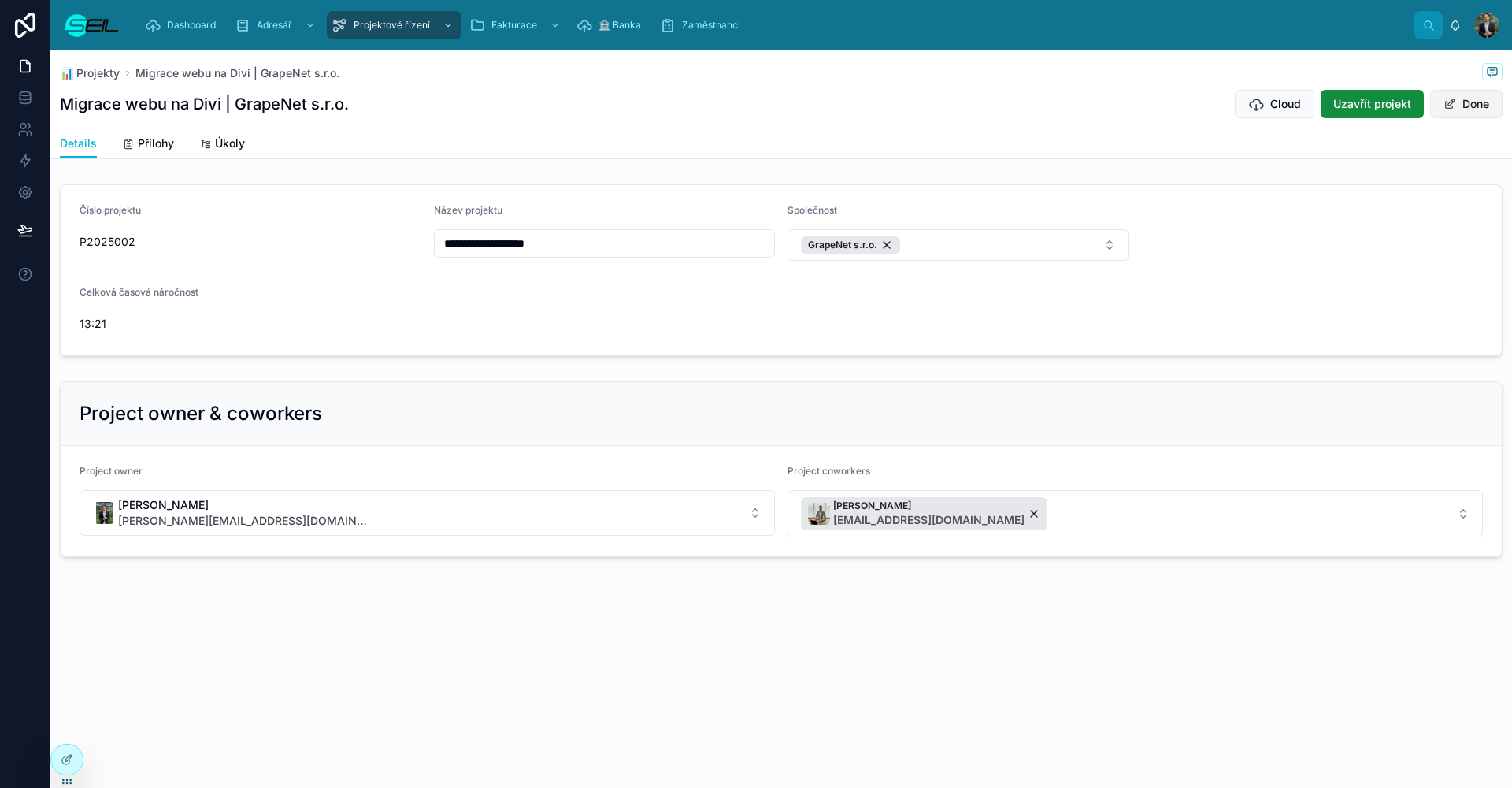
click at [1475, 115] on button "Done" at bounding box center [1467, 104] width 73 height 28
